Goal: Task Accomplishment & Management: Use online tool/utility

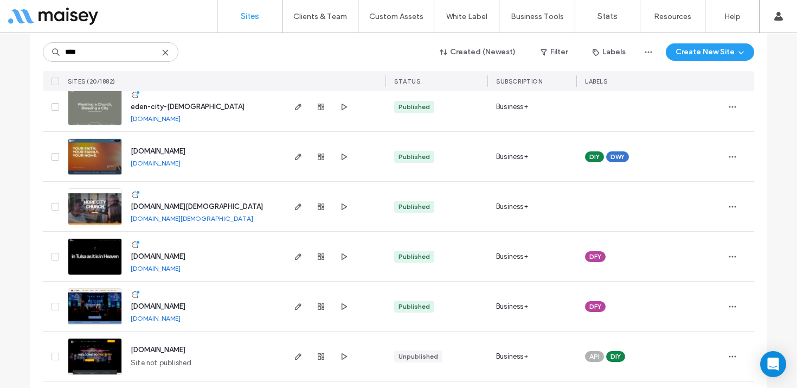
scroll to position [136, 0]
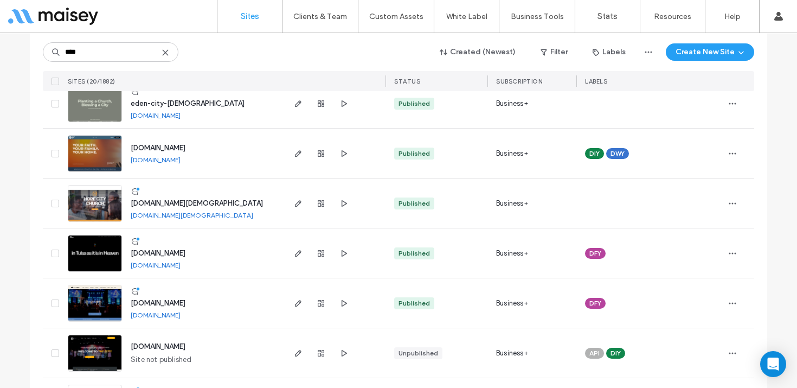
type input "****"
click at [83, 247] on img at bounding box center [94, 272] width 53 height 74
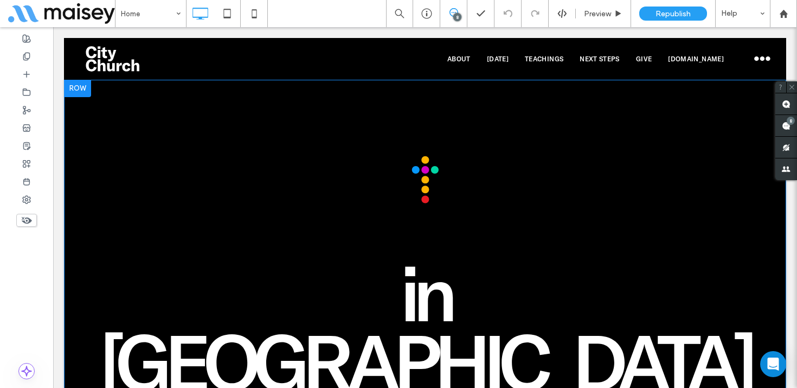
scroll to position [5, 0]
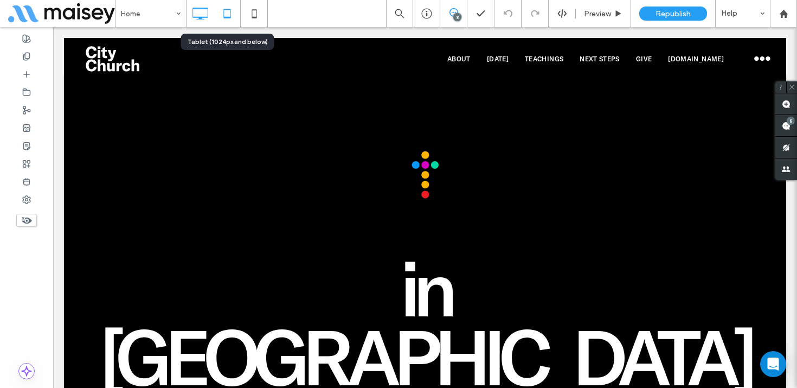
click at [230, 12] on icon at bounding box center [227, 14] width 22 height 22
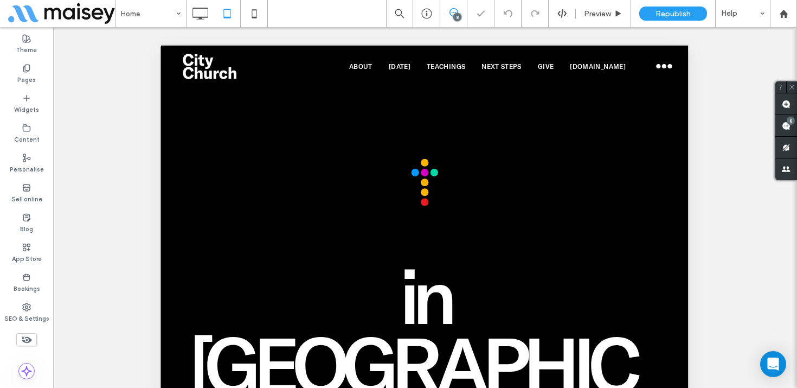
scroll to position [0, 0]
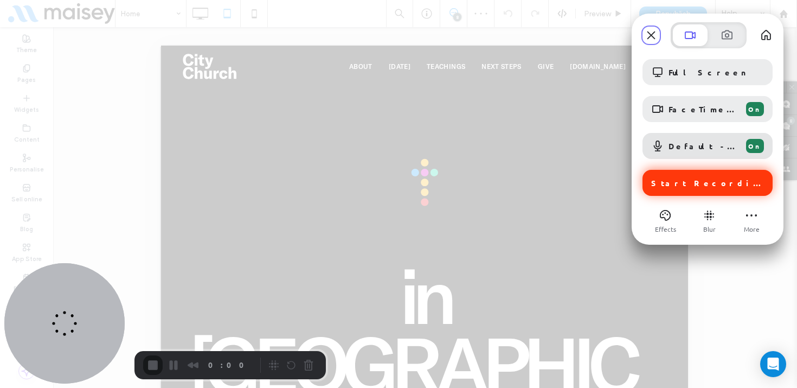
click at [690, 187] on div "Start Recording" at bounding box center [707, 183] width 130 height 26
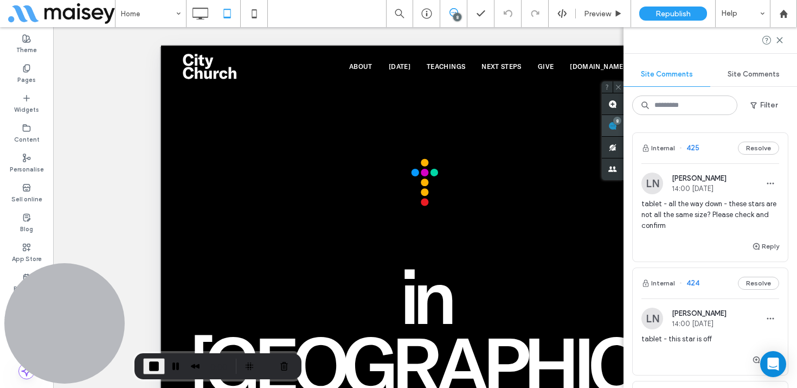
click at [621, 120] on div "8" at bounding box center [617, 121] width 8 height 8
click at [701, 202] on span "tablet - all the way down - these stars are not all the same size? Please check…" at bounding box center [710, 214] width 138 height 33
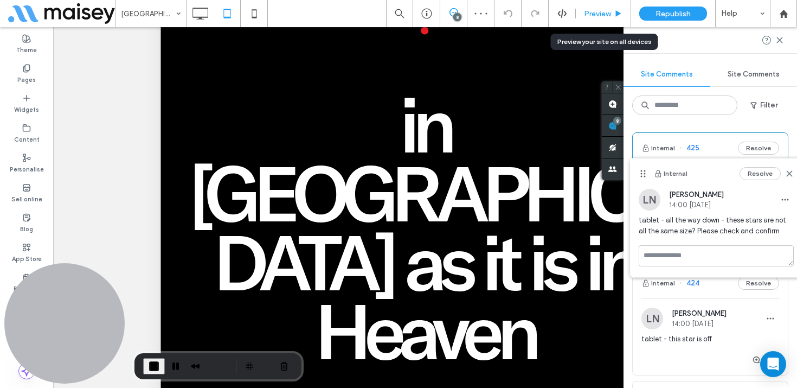
click at [607, 11] on span "Preview" at bounding box center [597, 13] width 27 height 9
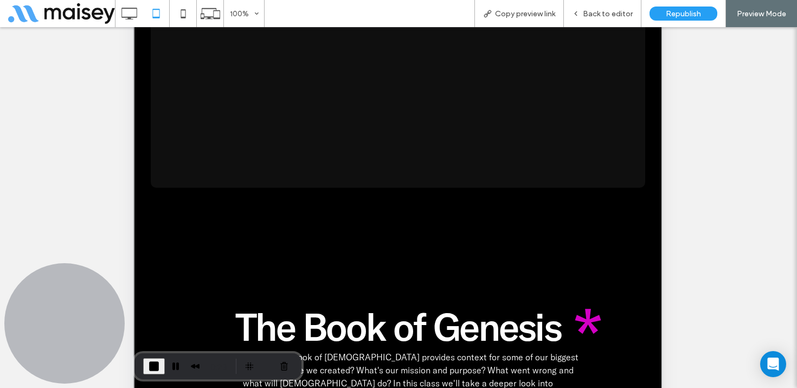
scroll to position [3693, 0]
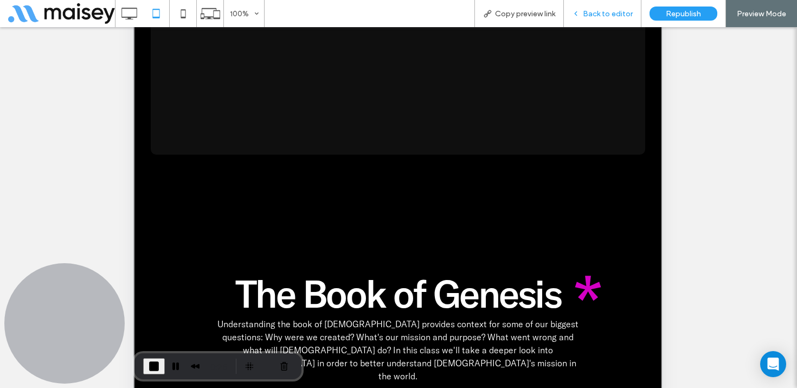
click at [605, 12] on span "Back to editor" at bounding box center [608, 13] width 50 height 9
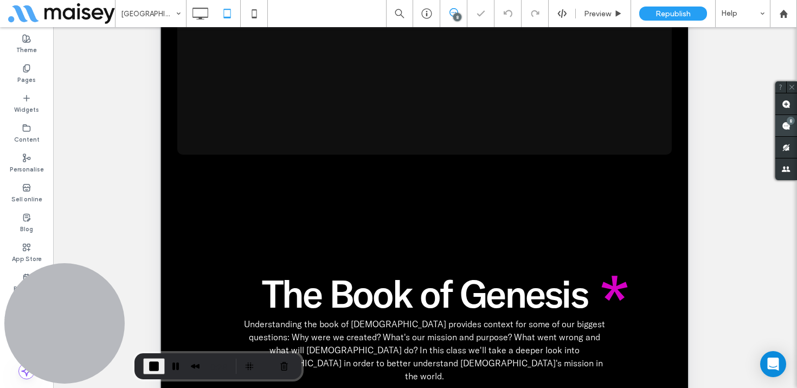
click at [784, 125] on use at bounding box center [786, 125] width 9 height 9
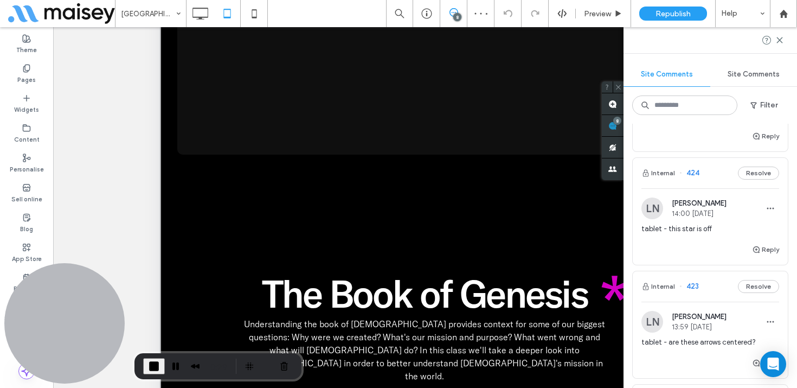
scroll to position [151, 0]
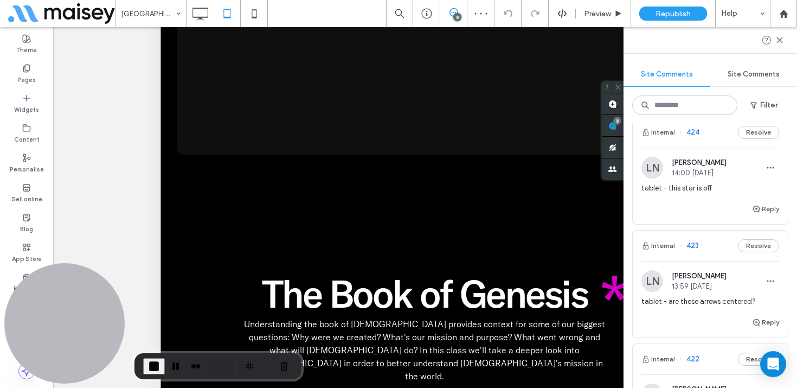
click at [711, 190] on span "tablet - this star is off" at bounding box center [710, 188] width 138 height 11
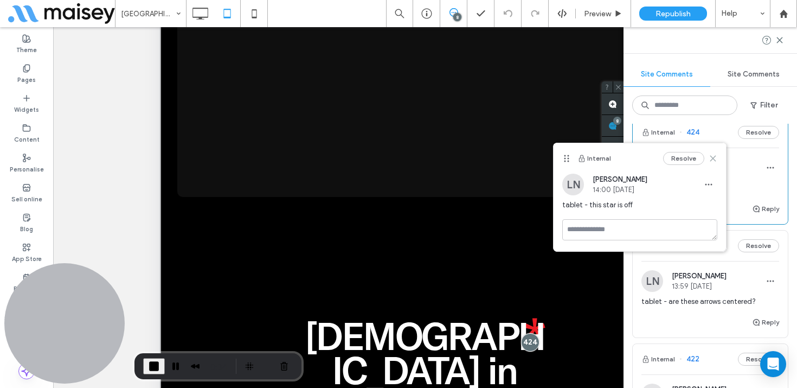
click at [713, 157] on use at bounding box center [712, 158] width 5 height 5
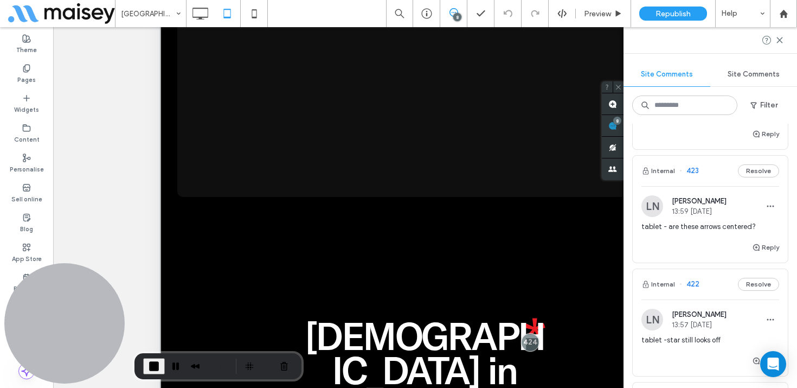
scroll to position [256, 0]
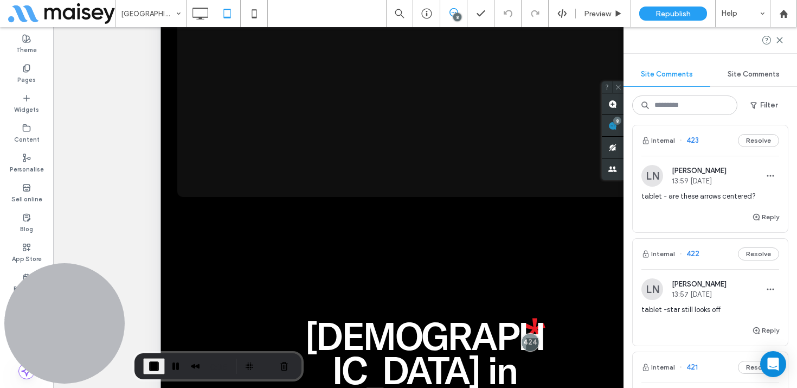
click at [712, 202] on div "tablet - are these arrows centered?" at bounding box center [710, 201] width 138 height 20
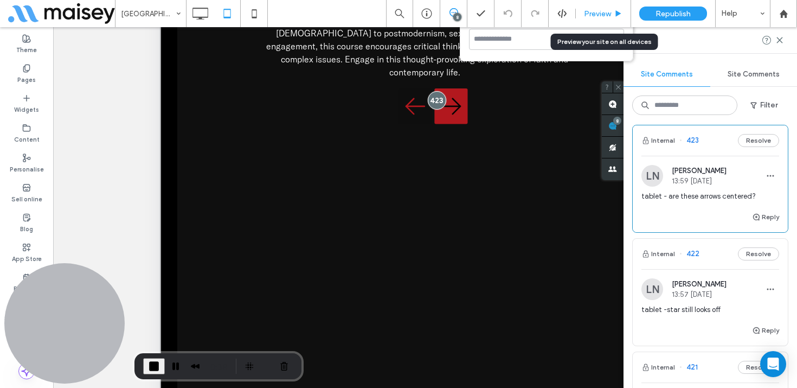
click at [615, 14] on icon at bounding box center [618, 14] width 8 height 8
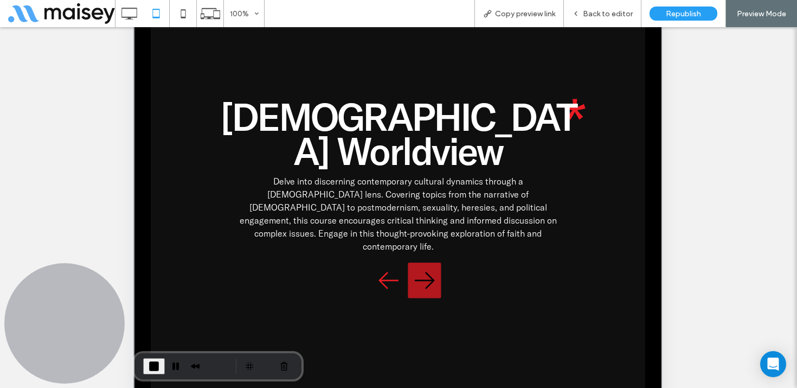
scroll to position [1594, 0]
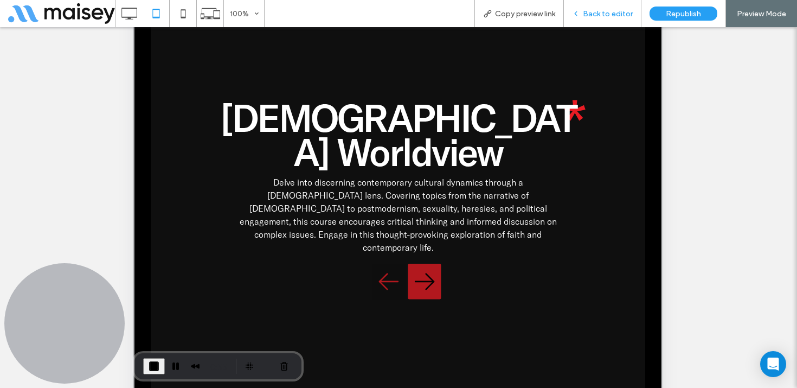
click at [608, 12] on span "Back to editor" at bounding box center [608, 13] width 50 height 9
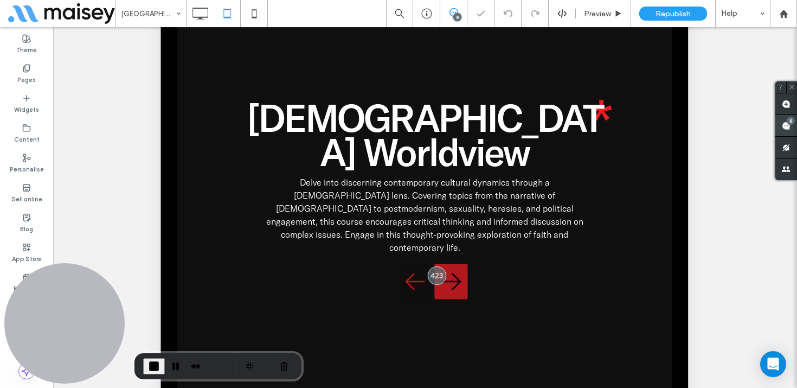
click at [789, 119] on div "8" at bounding box center [791, 121] width 8 height 8
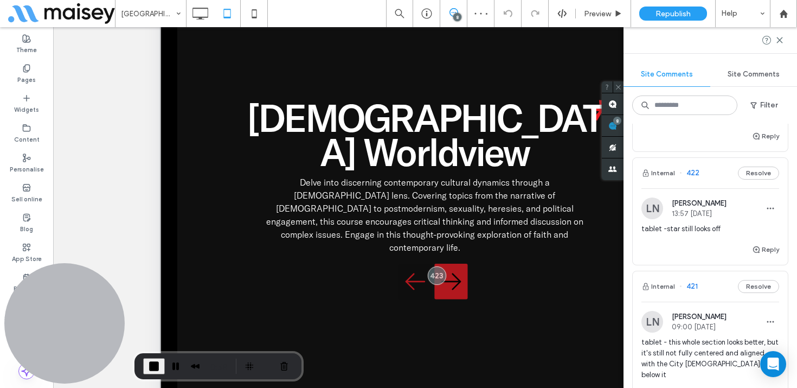
scroll to position [364, 0]
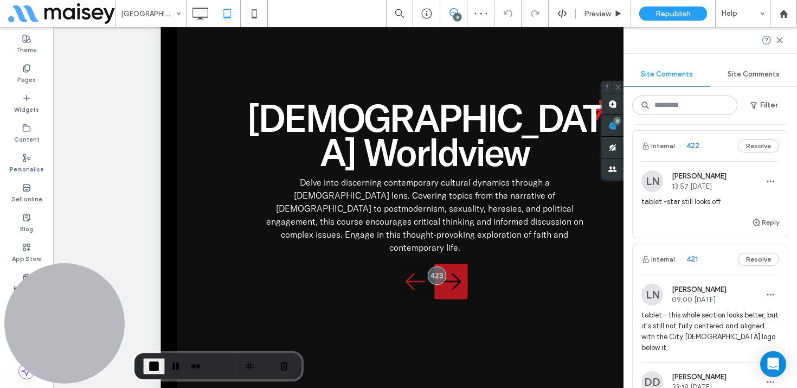
click at [720, 197] on span "tablet -star still looks off" at bounding box center [710, 201] width 138 height 11
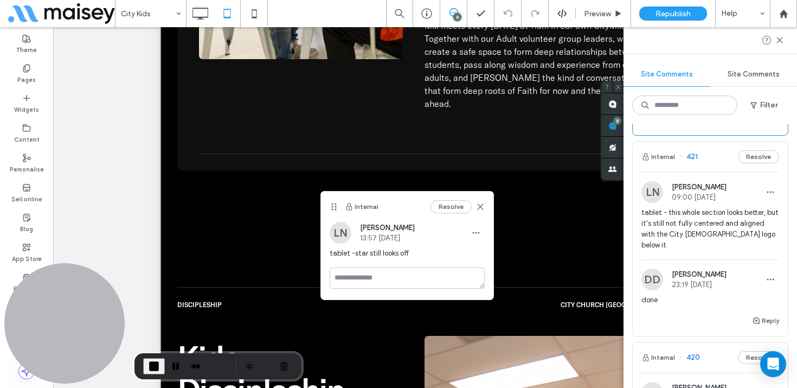
scroll to position [483, 0]
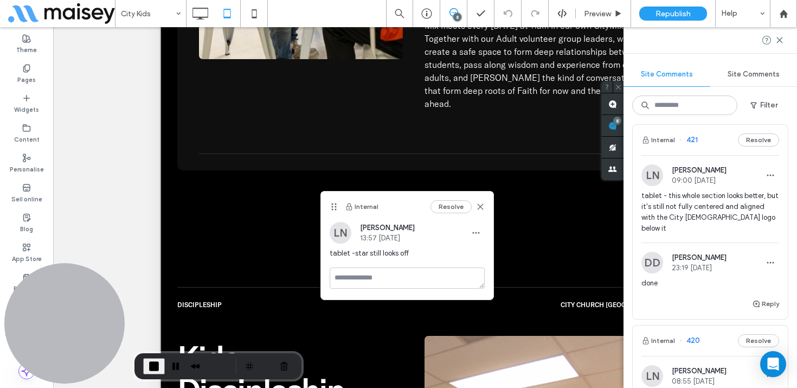
click at [708, 215] on span "tablet - this whole section looks better, but it's still not fully centered and…" at bounding box center [710, 211] width 138 height 43
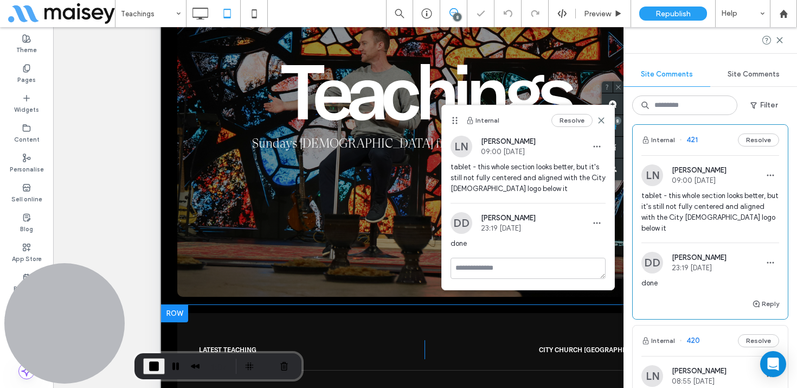
scroll to position [892, 0]
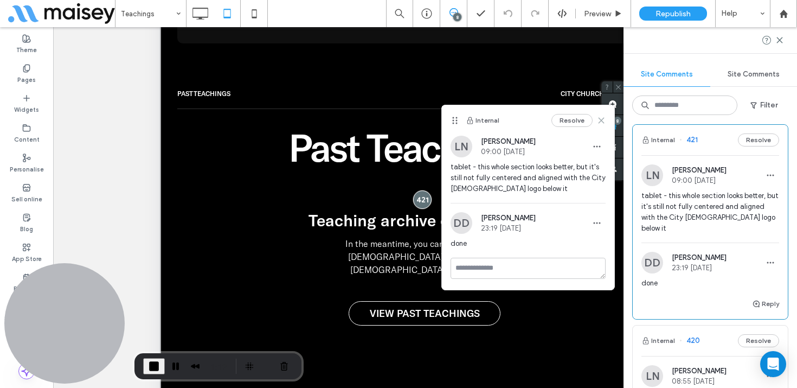
click at [601, 121] on use at bounding box center [600, 120] width 5 height 5
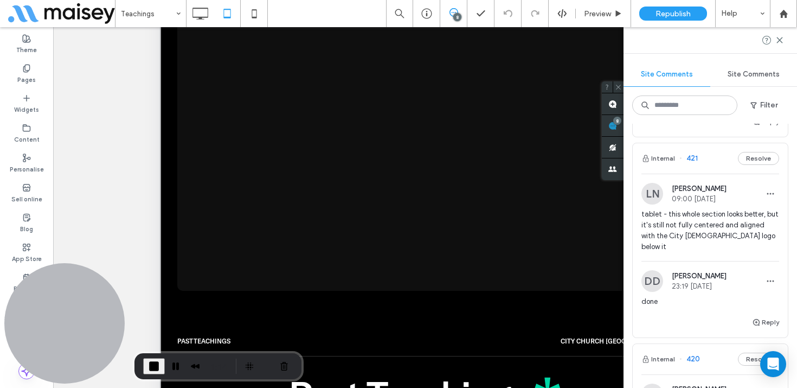
scroll to position [462, 0]
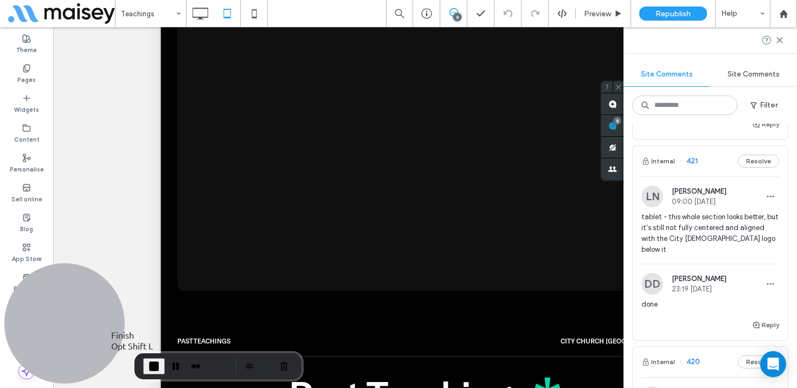
click at [154, 362] on span "End Recording" at bounding box center [153, 365] width 13 height 13
